Goal: Check status: Check status

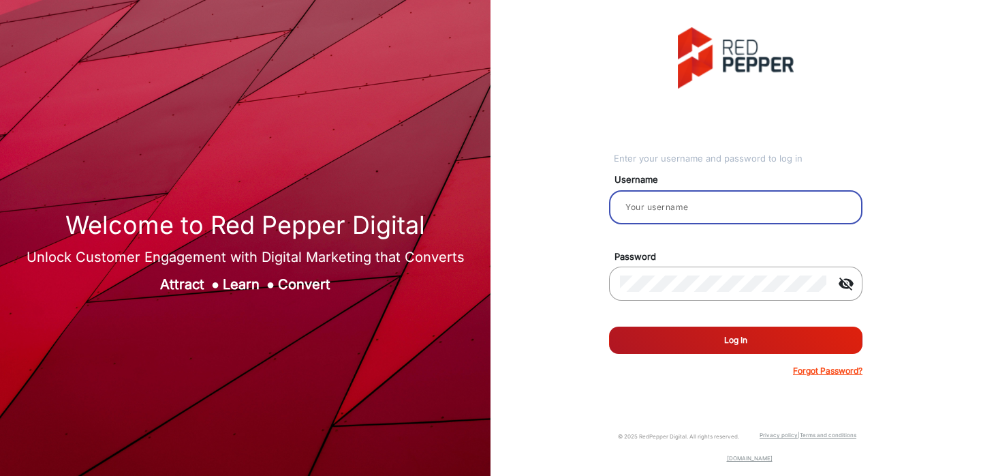
click at [684, 210] on input "email" at bounding box center [736, 207] width 232 height 16
click at [682, 209] on input "email" at bounding box center [736, 207] width 232 height 16
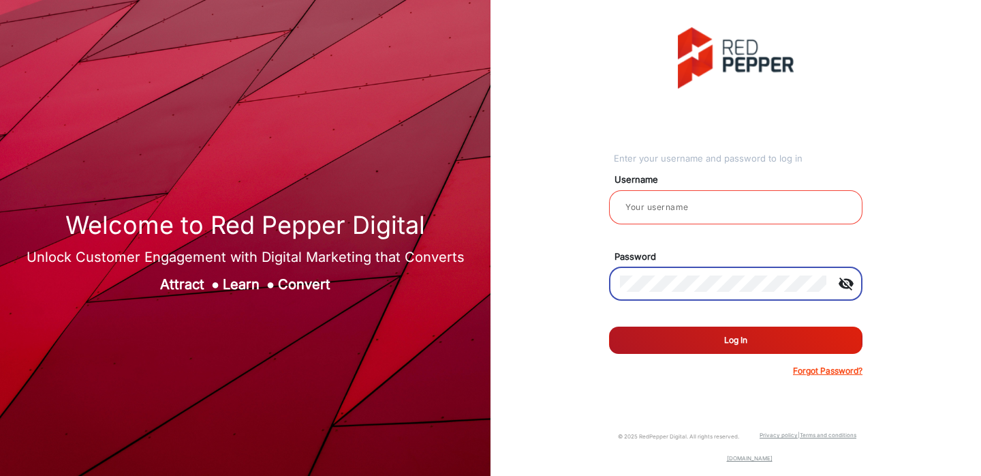
click at [684, 208] on input "email" at bounding box center [736, 207] width 232 height 16
paste input "[PERSON_NAME]"
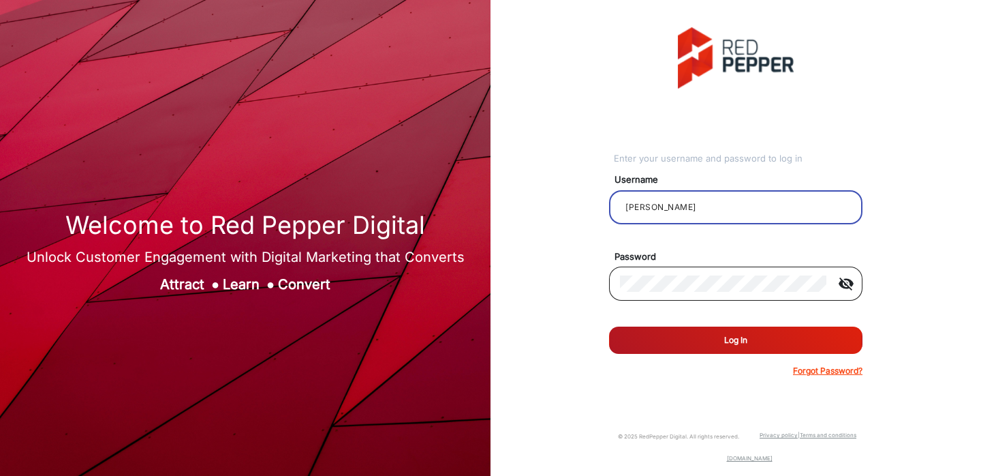
type input "[PERSON_NAME]"
click at [609, 326] on button "Log In" at bounding box center [736, 339] width 254 height 27
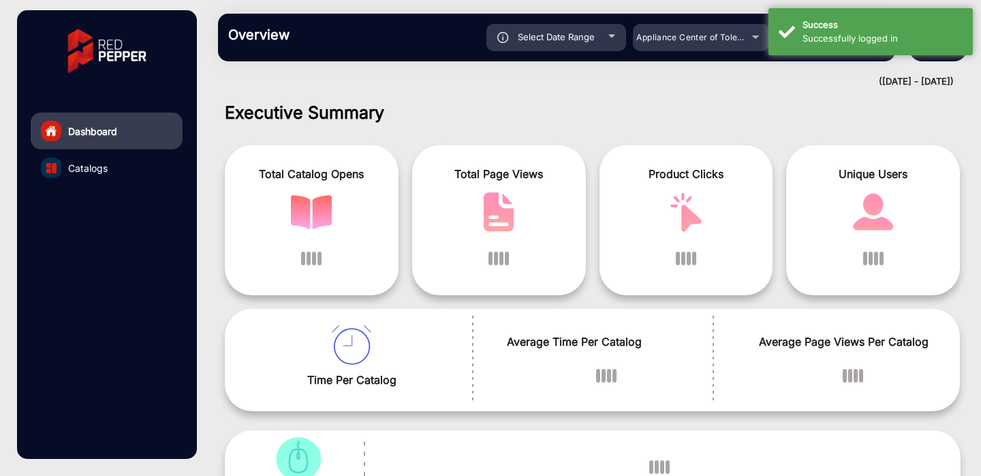
scroll to position [10, 0]
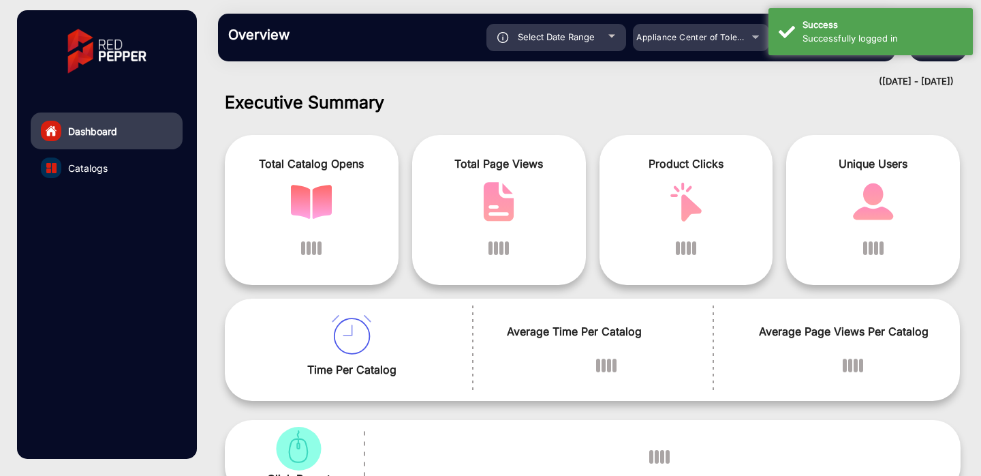
click at [483, 118] on div "Total Catalog Opens Total Page Views Product Clicks Unique Users Time Per Catal…" at bounding box center [593, 263] width 756 height 290
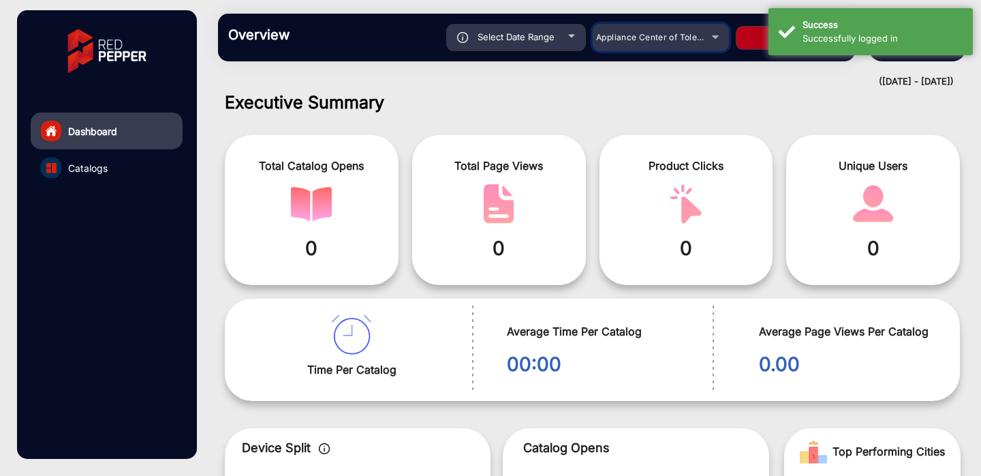
click at [626, 40] on span "Appliance Center of Toledo, Inc." at bounding box center [661, 37] width 130 height 10
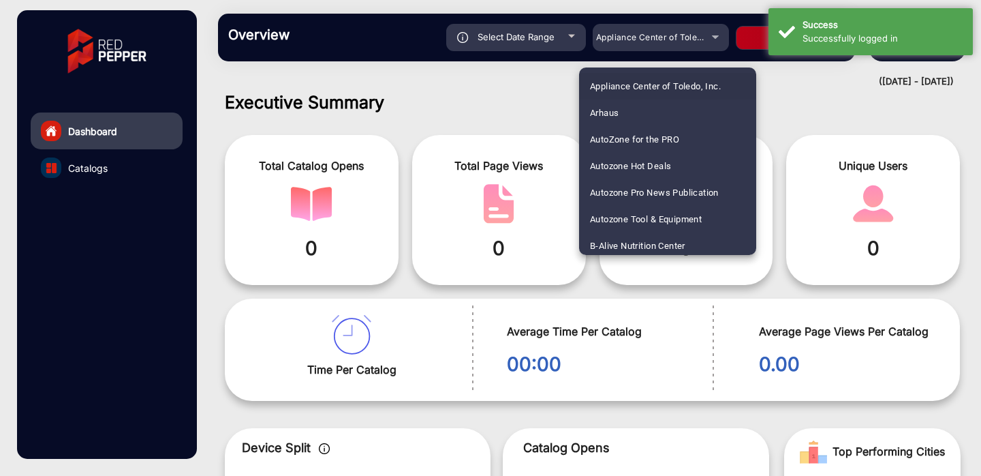
click at [540, 40] on div at bounding box center [490, 238] width 981 height 476
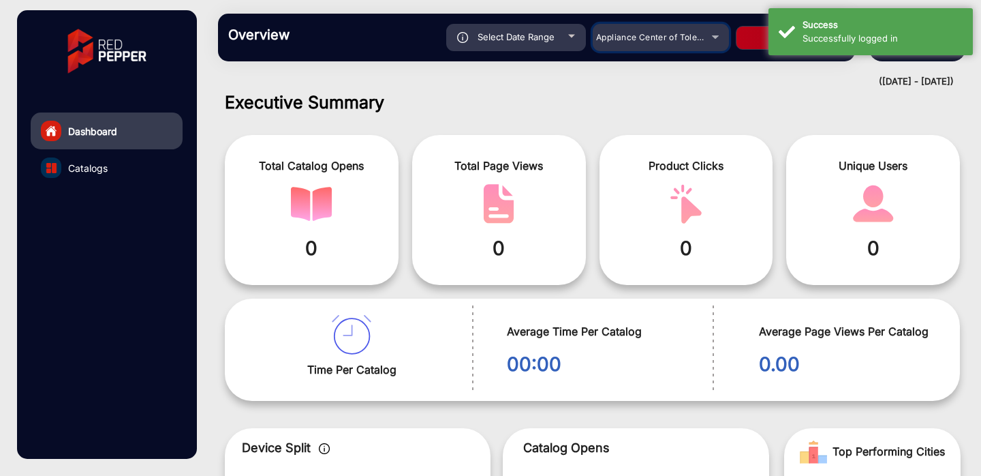
click at [634, 48] on mat-select "Appliance Center of Toledo, Inc." at bounding box center [661, 37] width 136 height 27
click at [624, 39] on span "Appliance Center of Toledo, Inc." at bounding box center [661, 37] width 130 height 10
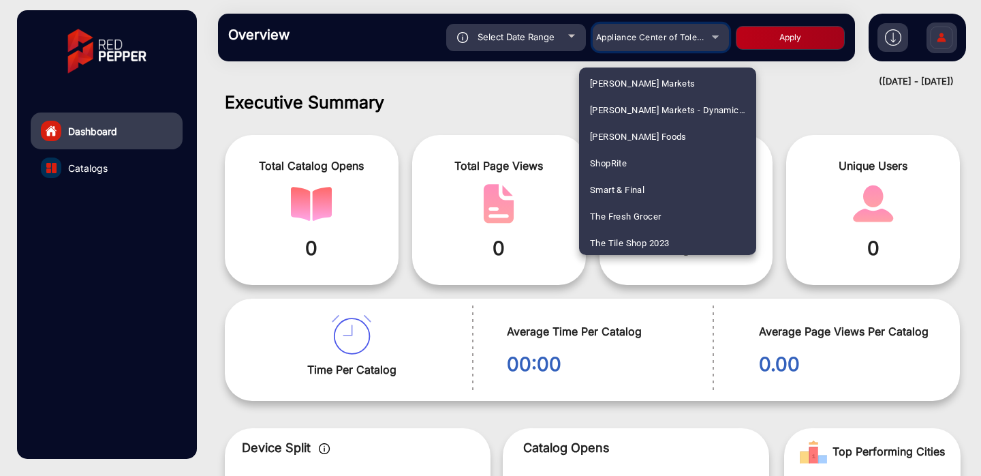
scroll to position [830, 0]
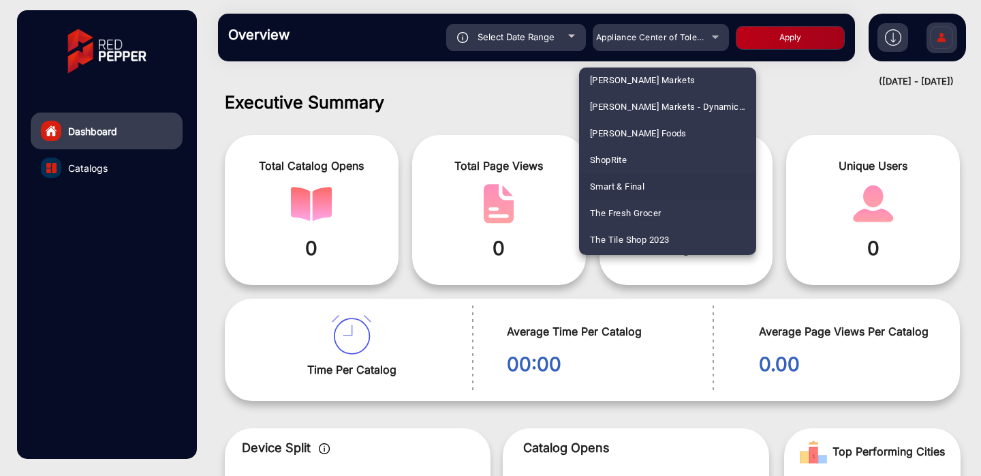
click at [626, 193] on span "Smart & Final" at bounding box center [617, 186] width 55 height 27
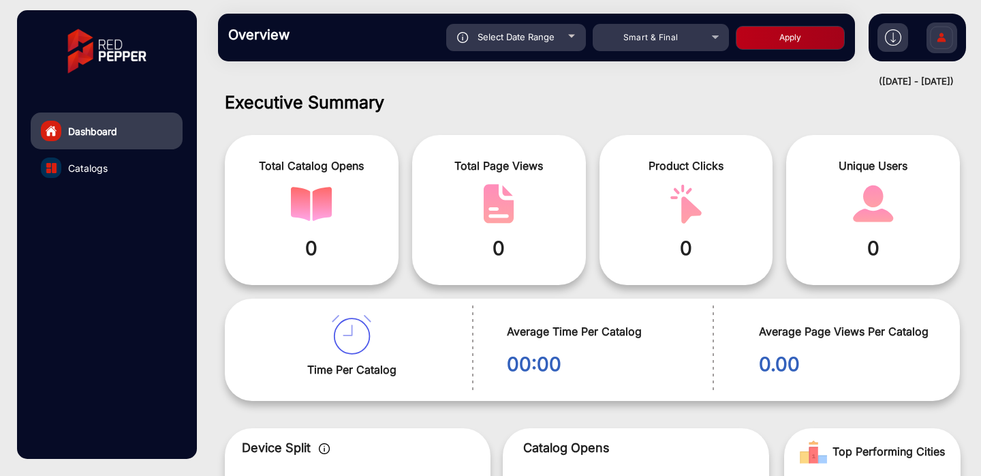
click at [555, 44] on div "Select Date Range" at bounding box center [516, 37] width 140 height 27
type input "[DATE]"
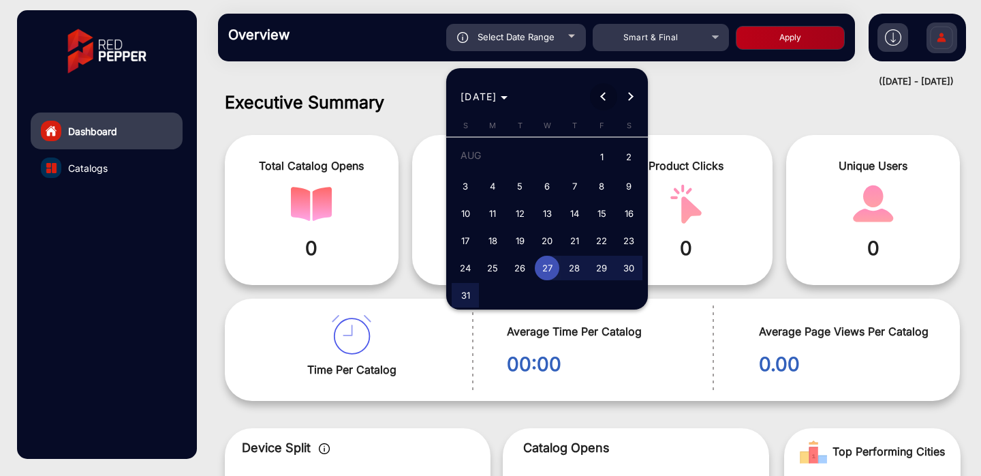
click at [600, 96] on span "Previous month" at bounding box center [603, 96] width 27 height 27
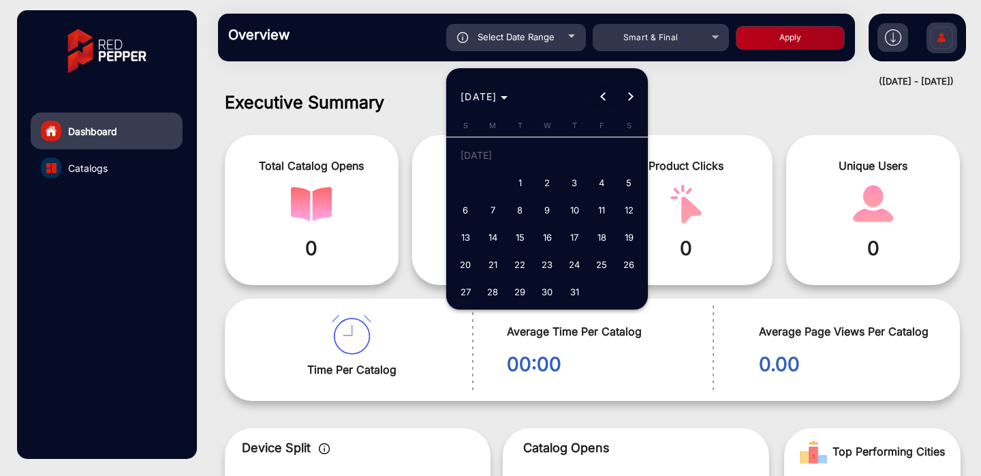
click at [600, 96] on span "Previous month" at bounding box center [603, 96] width 27 height 27
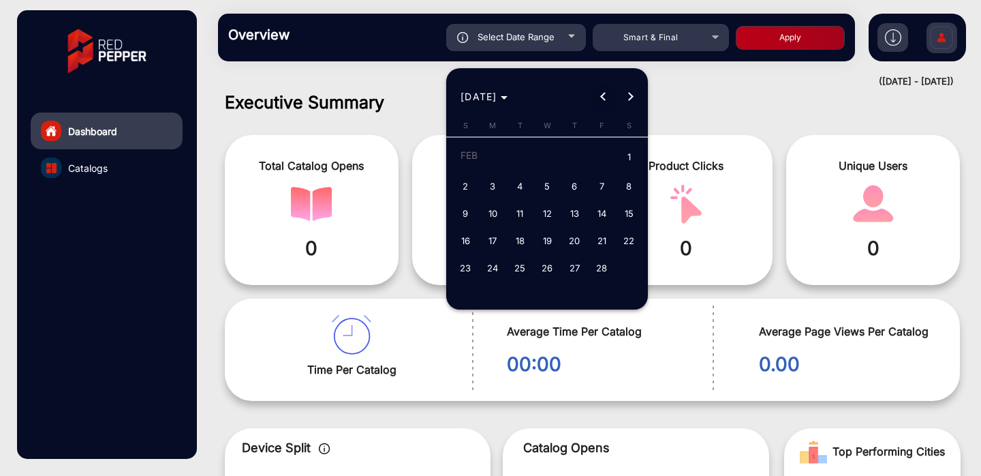
click at [600, 96] on span "Previous month" at bounding box center [603, 96] width 27 height 27
click at [548, 154] on span "1" at bounding box center [547, 158] width 25 height 28
type input "[DATE]"
click at [621, 94] on span "Next month" at bounding box center [630, 96] width 27 height 27
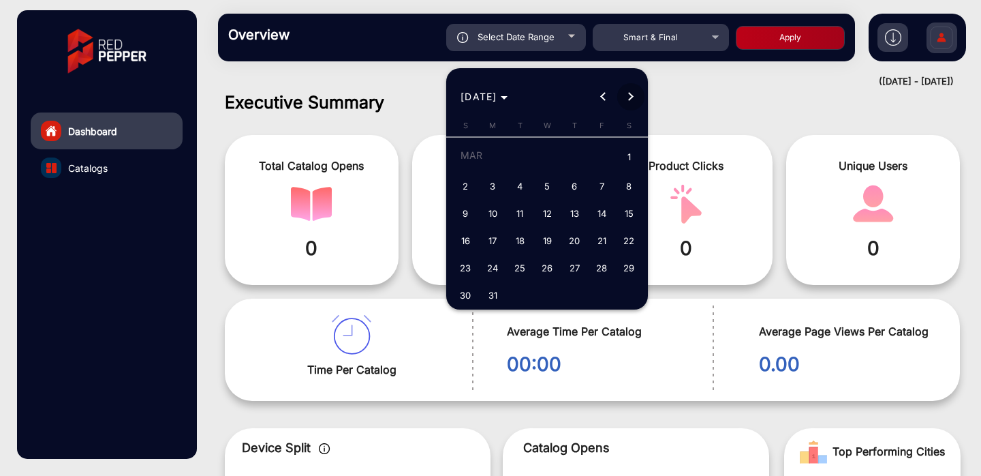
click at [621, 94] on span "Next month" at bounding box center [630, 96] width 27 height 27
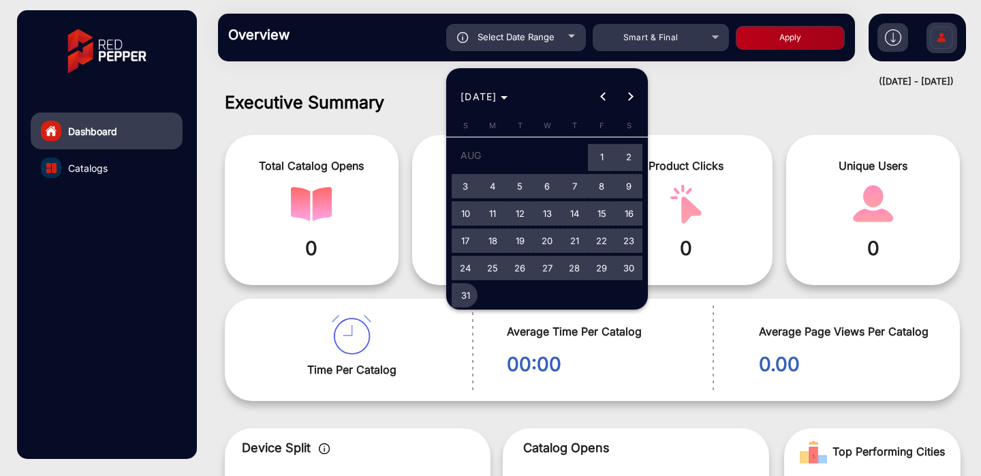
click at [462, 300] on span "31" at bounding box center [465, 295] width 25 height 25
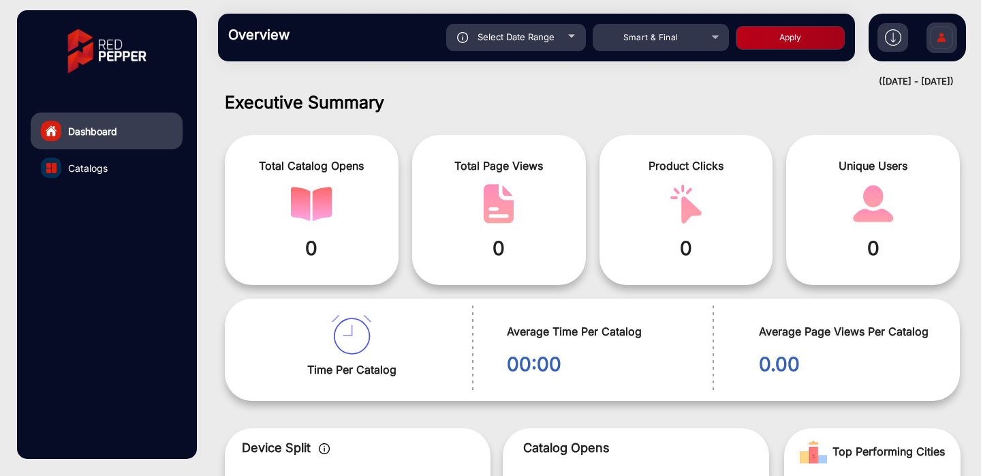
type input "[DATE]"
click at [767, 30] on button "Apply" at bounding box center [790, 38] width 109 height 24
type input "[DATE]"
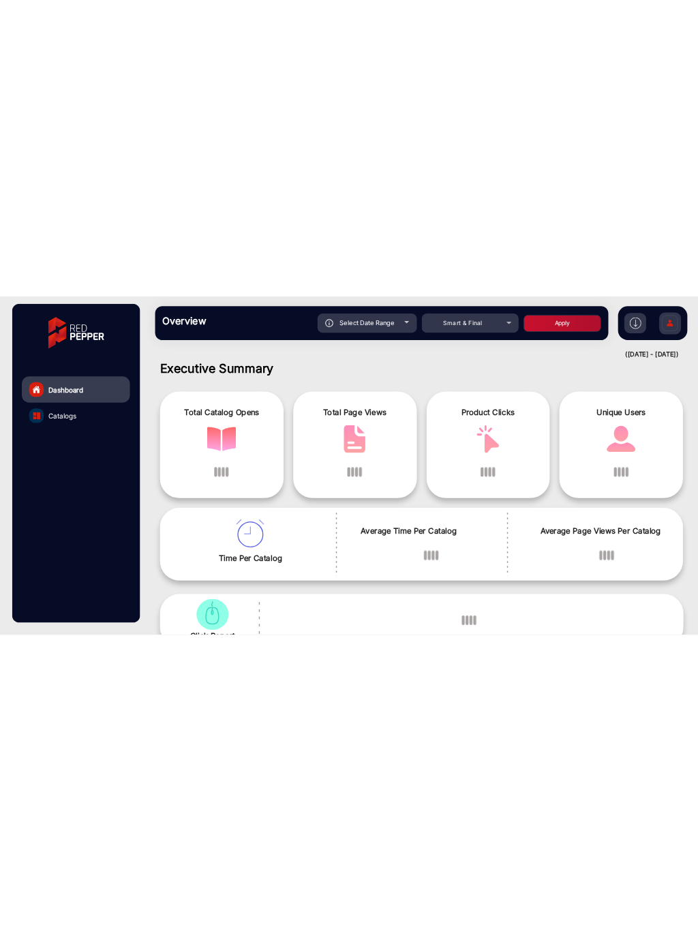
scroll to position [0, 0]
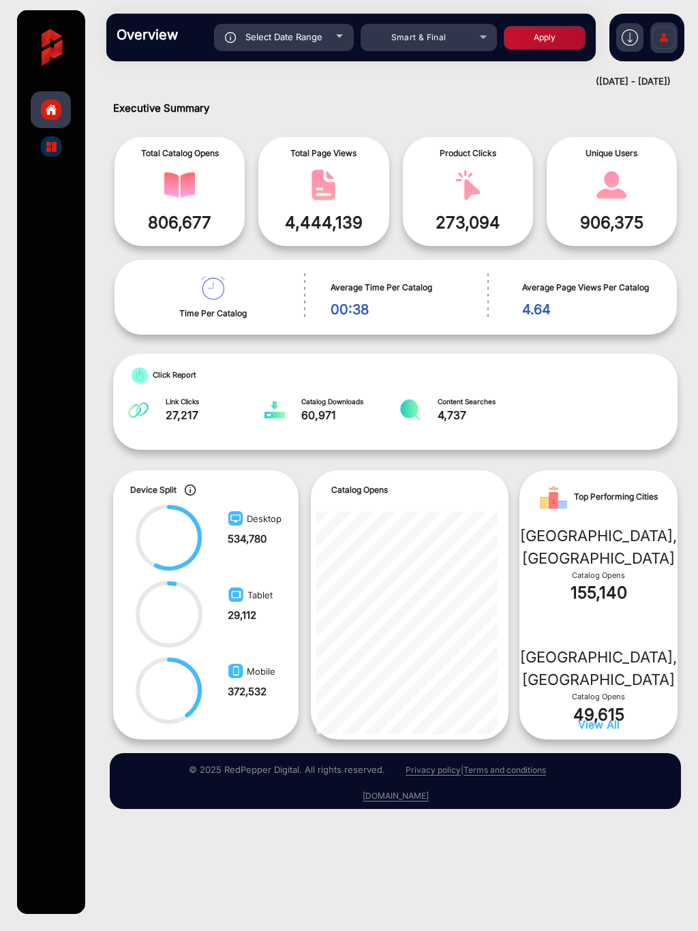
click at [0, 475] on div at bounding box center [0, 931] width 0 height 0
